Goal: Task Accomplishment & Management: Use online tool/utility

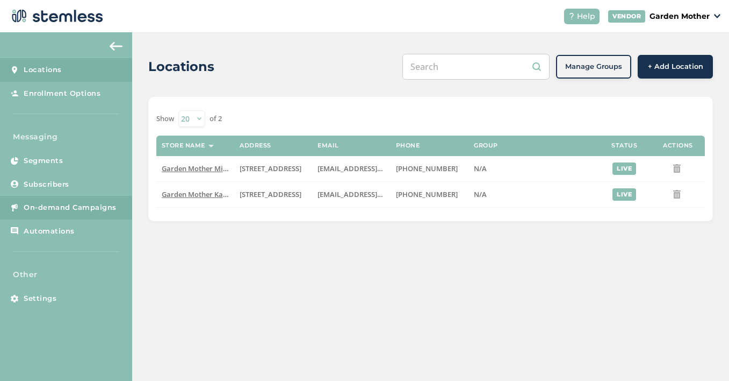
click at [61, 216] on link "On-demand Campaigns" at bounding box center [66, 208] width 132 height 24
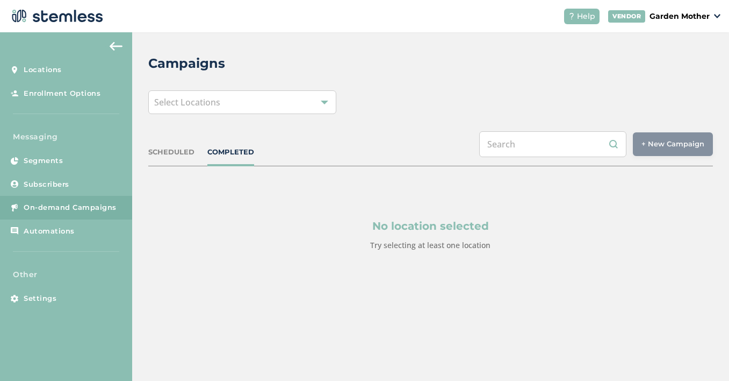
click at [313, 102] on div "Select Locations" at bounding box center [242, 102] width 188 height 24
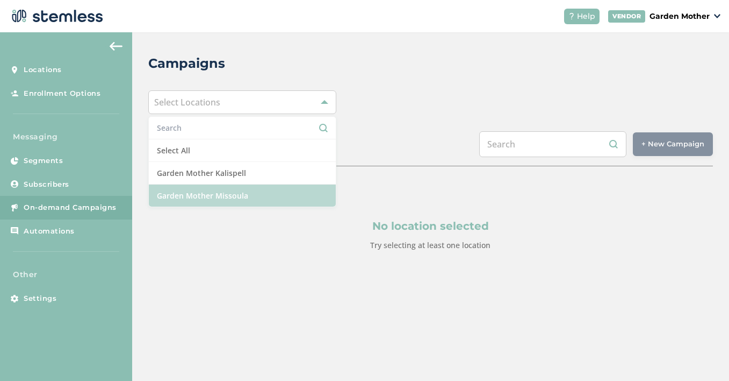
click at [266, 194] on li "Garden Mother Missoula" at bounding box center [242, 195] width 187 height 22
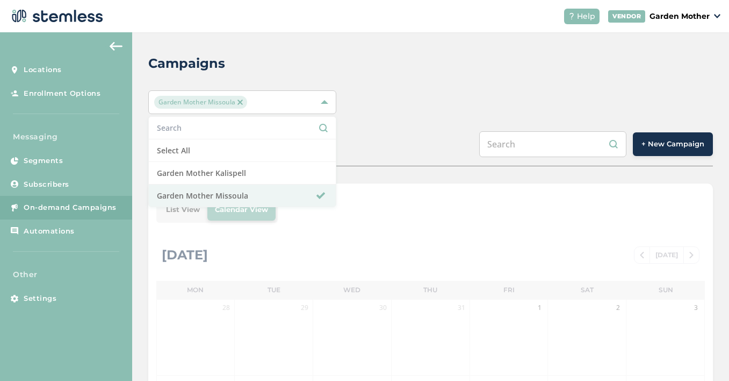
click at [462, 109] on div "Garden Mother Missoula Select All Garden Mother Kalispell Garden Mother Missoula" at bounding box center [430, 102] width 565 height 24
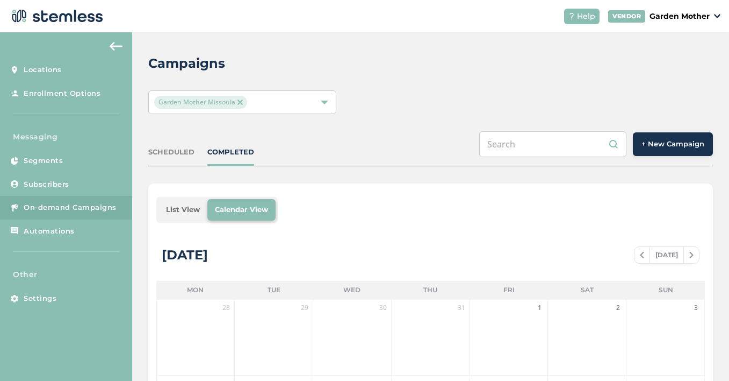
click at [656, 149] on button "+ New Campaign" at bounding box center [673, 144] width 80 height 24
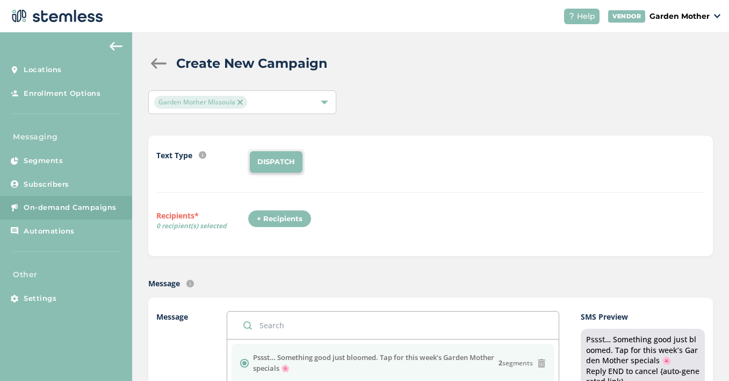
click at [288, 216] on div "+ Recipients" at bounding box center [280, 219] width 64 height 18
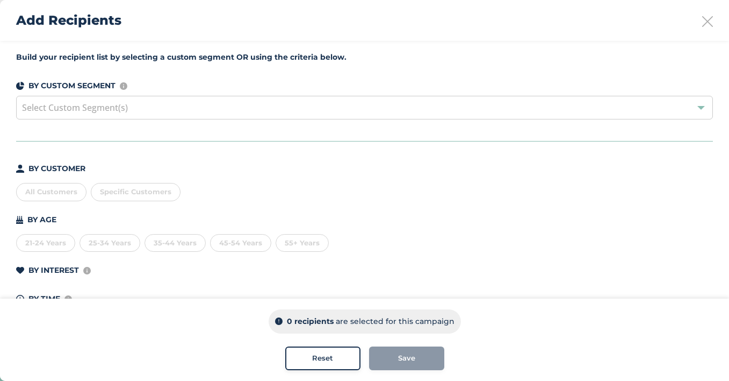
click at [59, 194] on div "All Customers" at bounding box center [51, 192] width 70 height 18
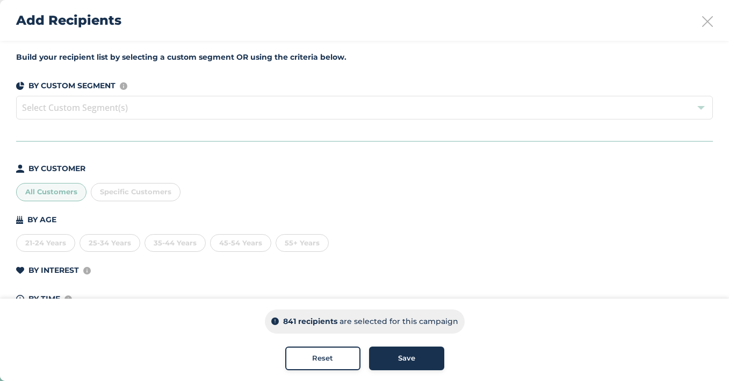
click at [421, 350] on button "Save" at bounding box center [406, 358] width 75 height 24
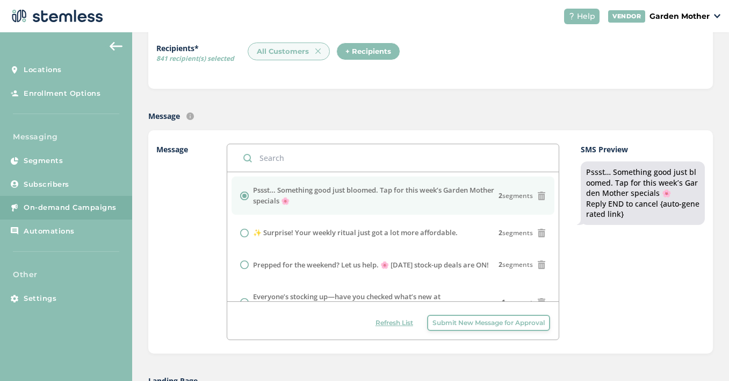
click at [385, 199] on label "Pssst… Something good just bloomed. Tap for this week’s Garden Mother specials 🌸" at bounding box center [375, 195] width 245 height 21
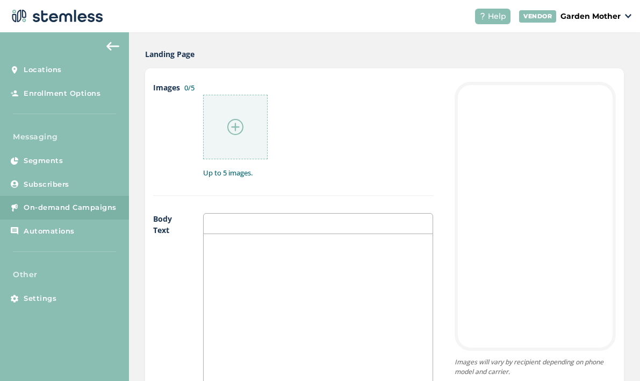
scroll to position [500, 0]
click at [241, 123] on img at bounding box center [235, 126] width 16 height 16
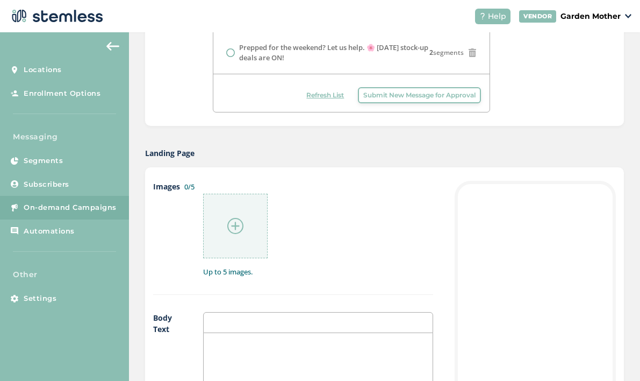
scroll to position [403, 0]
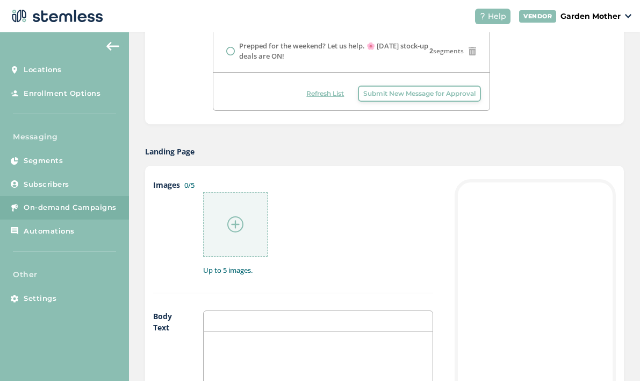
click at [232, 237] on div at bounding box center [235, 224] width 65 height 65
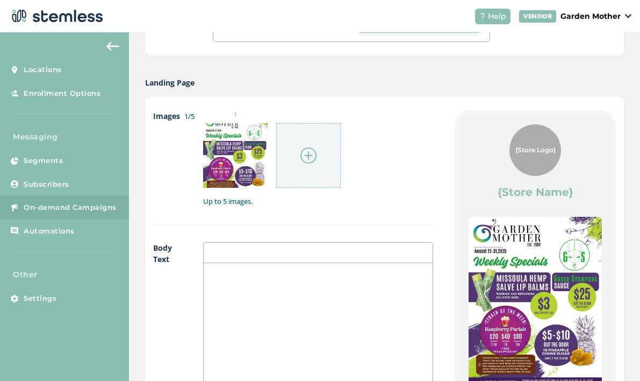
scroll to position [428, 0]
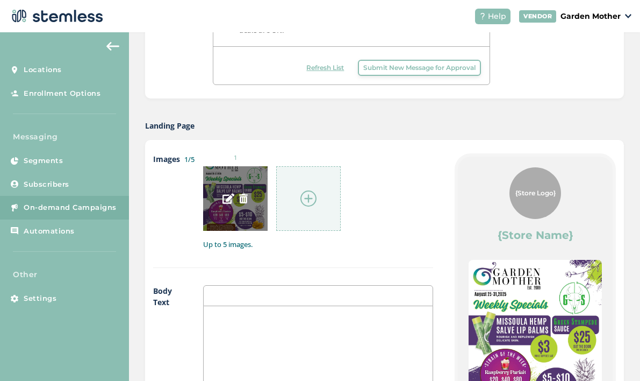
click at [223, 195] on img at bounding box center [229, 198] width 12 height 12
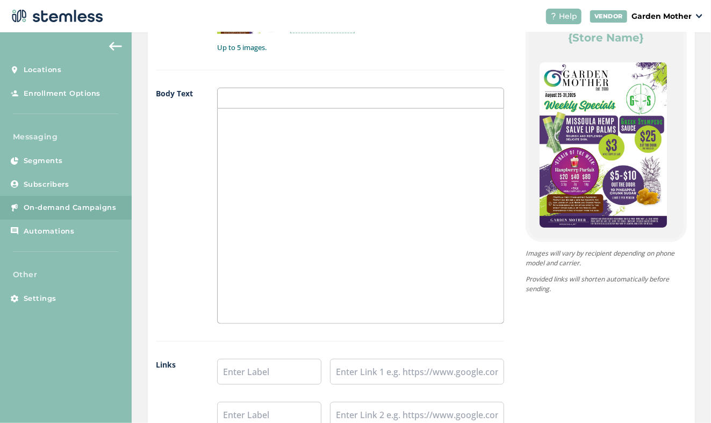
scroll to position [819, 0]
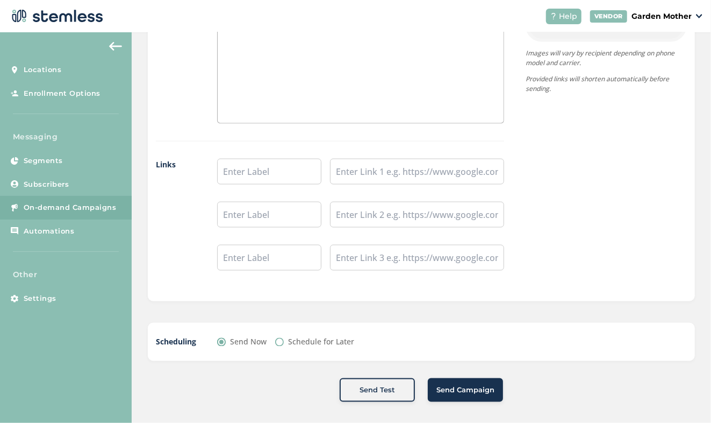
click at [299, 345] on label "Schedule for Later" at bounding box center [321, 341] width 66 height 11
click at [284, 345] on input "Schedule for Later" at bounding box center [279, 342] width 9 height 9
radio input "true"
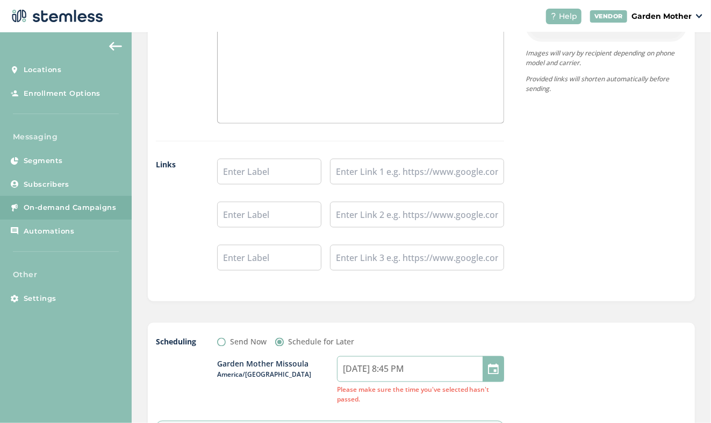
click at [377, 371] on input "[DATE] 8:45 PM" at bounding box center [420, 369] width 167 height 26
select select "20"
select select "45"
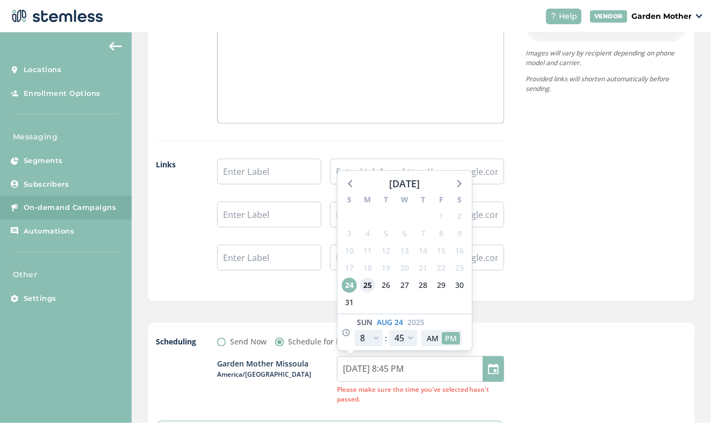
click at [362, 282] on span "25" at bounding box center [367, 285] width 15 height 15
type input "[DATE] 8:45 PM"
click at [393, 369] on input "[DATE] 8:45 PM" at bounding box center [420, 369] width 167 height 26
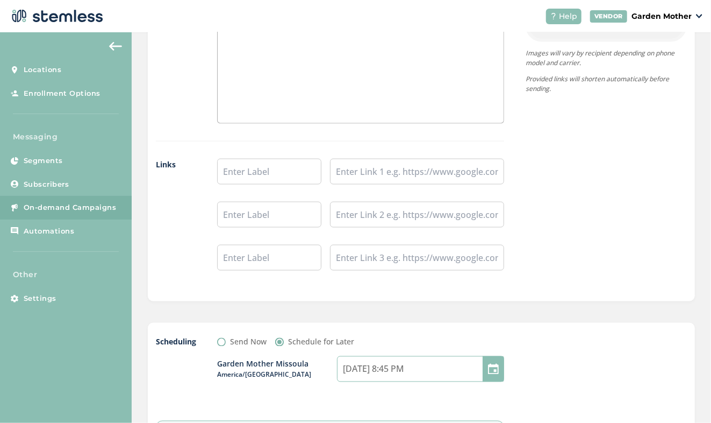
click at [363, 363] on input "[DATE] 8:45 PM" at bounding box center [420, 369] width 167 height 26
select select "20"
select select "45"
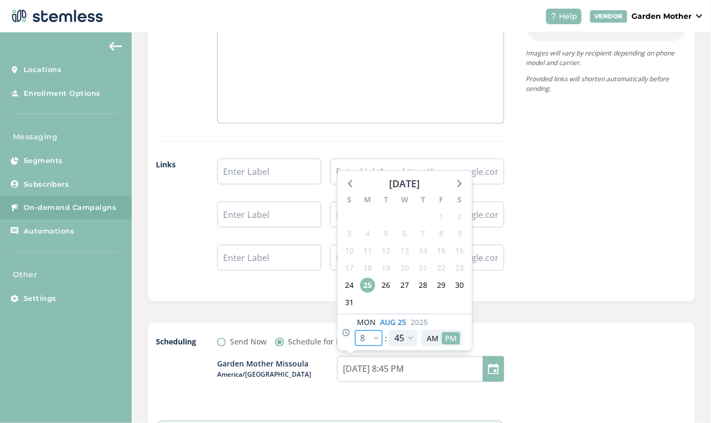
click at [366, 338] on select "12 1 2 3 4 5 6 7 8 9 10 11" at bounding box center [369, 338] width 28 height 16
select select "21"
click at [355, 330] on select "12 1 2 3 4 5 6 7 8 9 10 11" at bounding box center [369, 338] width 28 height 16
type input "[DATE] 9:45 PM"
select select "21"
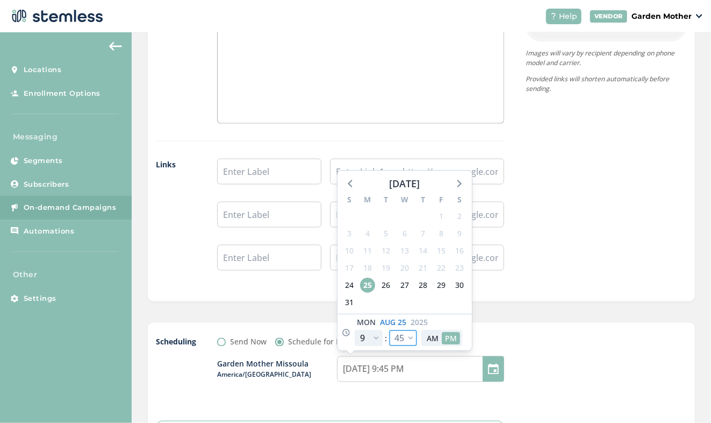
click at [403, 337] on select "00 05 10 15 20 25 30 35 40 45 50 55" at bounding box center [403, 338] width 28 height 16
select select "0"
click at [389, 330] on select "00 05 10 15 20 25 30 35 40 45 50 55" at bounding box center [403, 338] width 28 height 16
type input "[DATE] 9:00 PM"
select select "0"
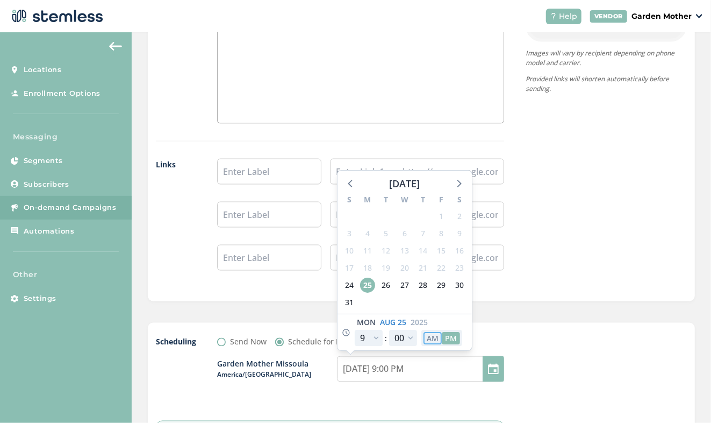
click at [425, 339] on button "AM" at bounding box center [433, 338] width 18 height 12
type input "[DATE] 9:00 AM"
select select "9"
click at [583, 373] on div at bounding box center [606, 410] width 161 height 148
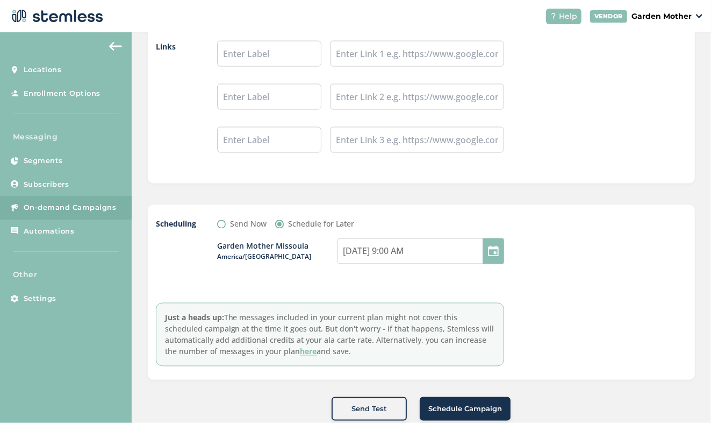
scroll to position [955, 0]
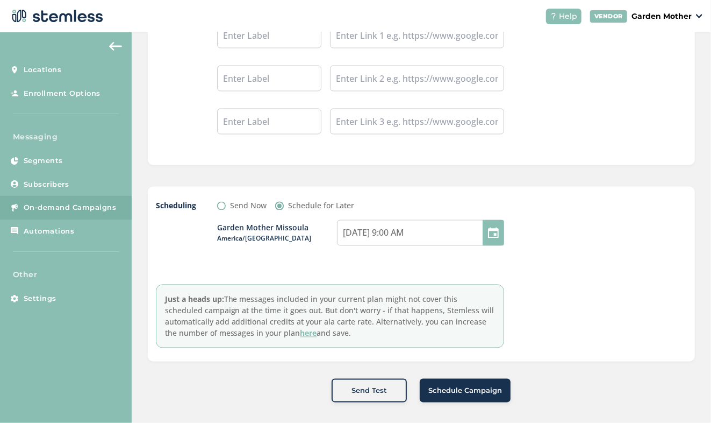
click at [445, 380] on span "Schedule Campaign" at bounding box center [465, 390] width 74 height 11
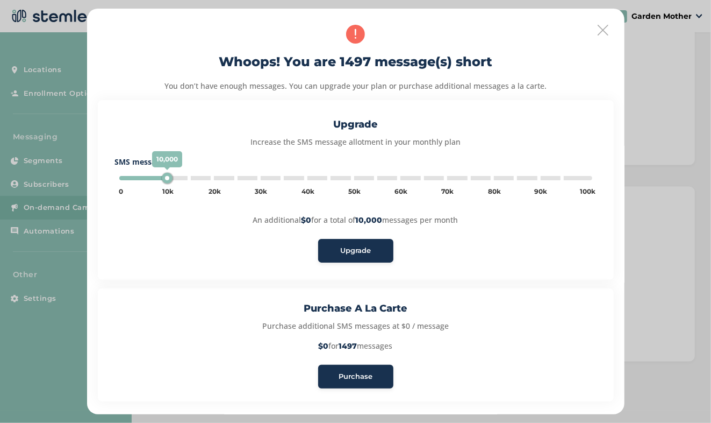
type input "5000"
click at [360, 378] on span "Purchase" at bounding box center [356, 376] width 34 height 11
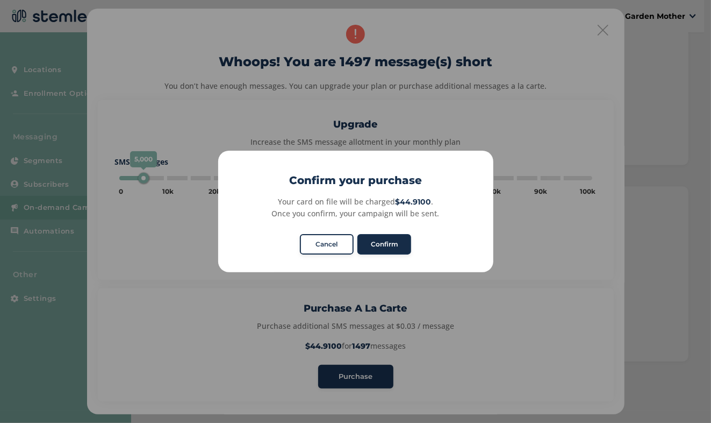
click at [382, 235] on button "Confirm" at bounding box center [384, 244] width 54 height 20
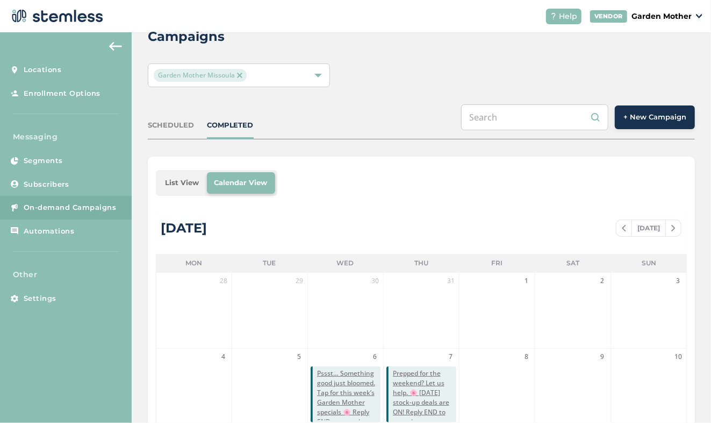
scroll to position [18, 0]
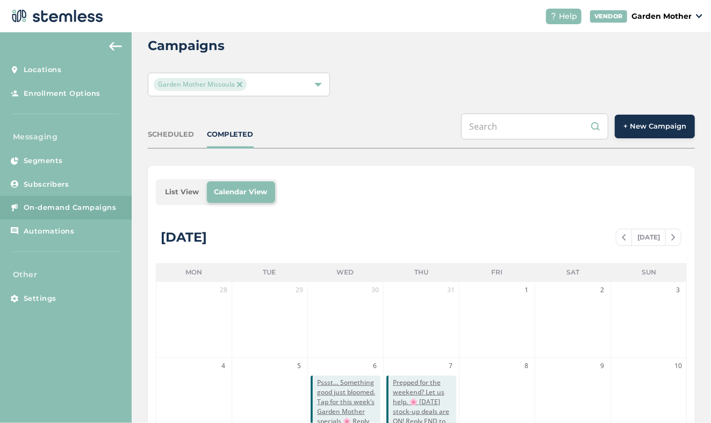
click at [191, 136] on div "SCHEDULED" at bounding box center [171, 134] width 46 height 11
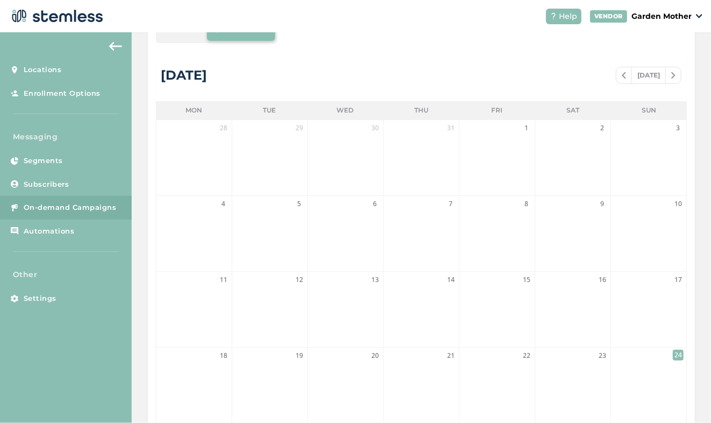
scroll to position [290, 0]
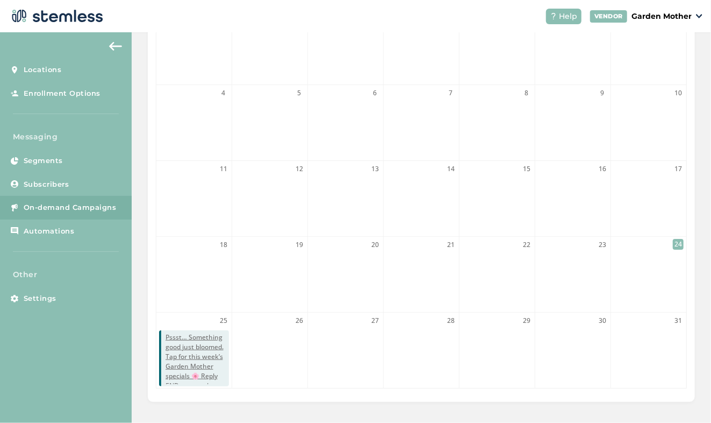
click at [118, 46] on img at bounding box center [115, 46] width 13 height 9
